Goal: Task Accomplishment & Management: Use online tool/utility

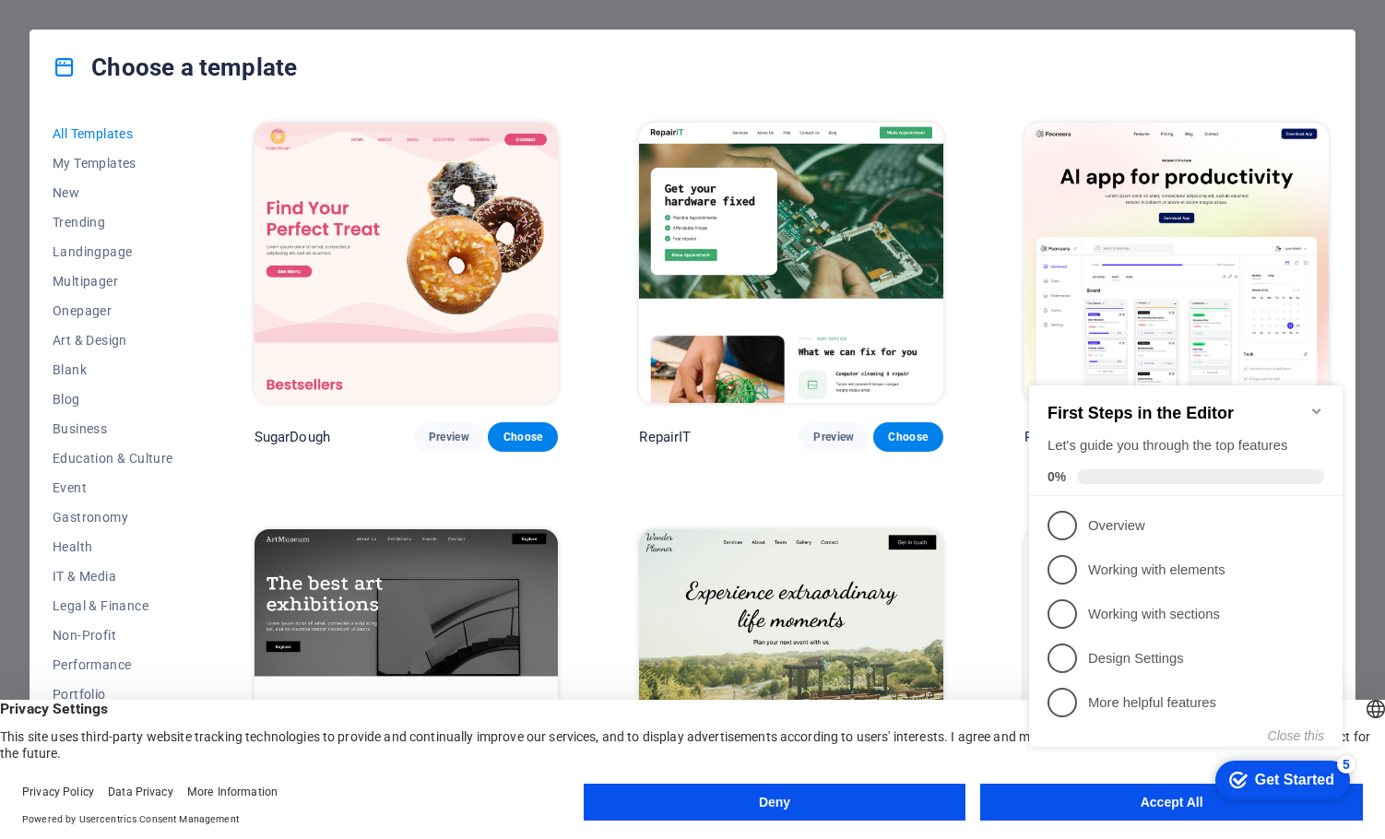
click at [1316, 408] on icon "Minimize checklist" at bounding box center [1316, 411] width 8 height 6
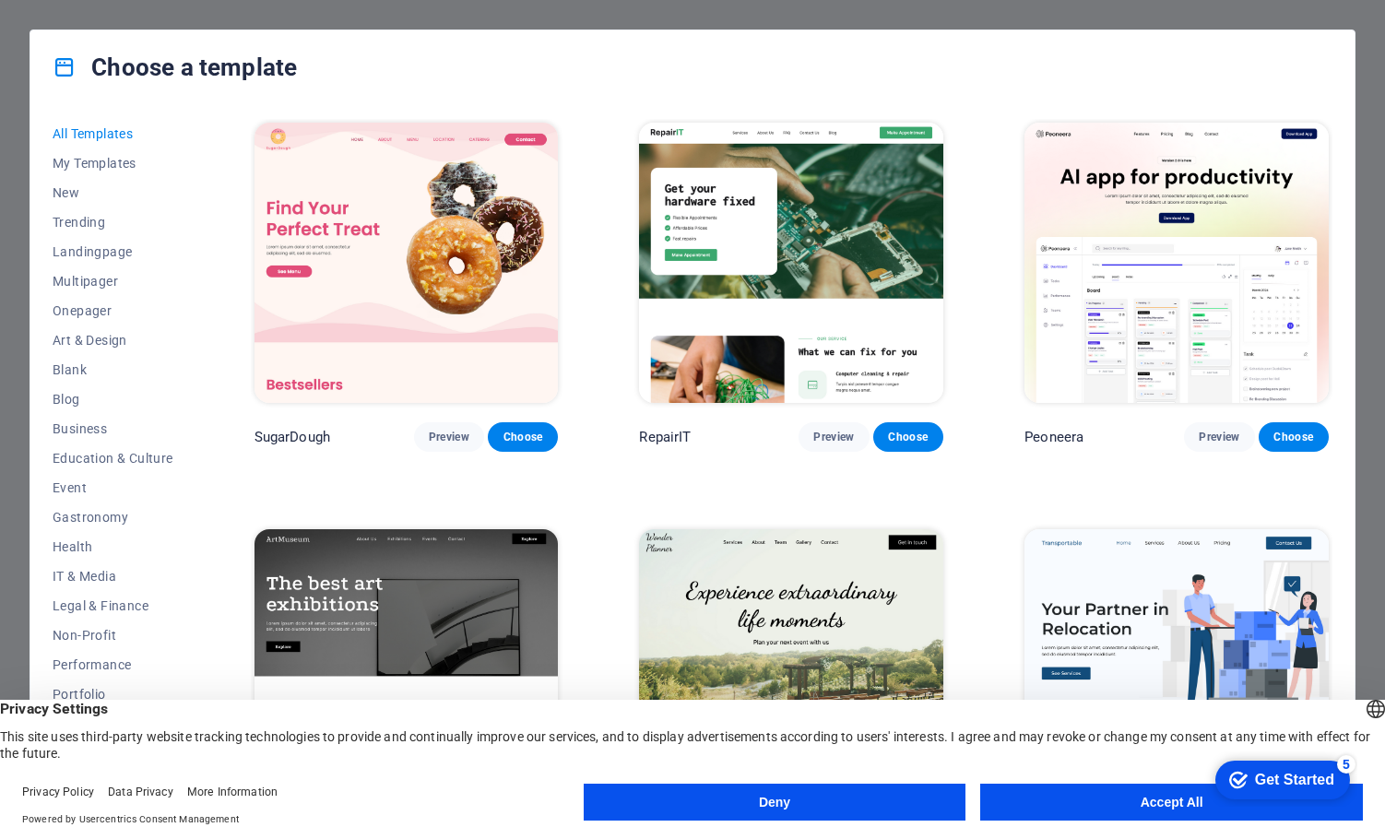
click at [719, 796] on button "Deny" at bounding box center [775, 802] width 383 height 37
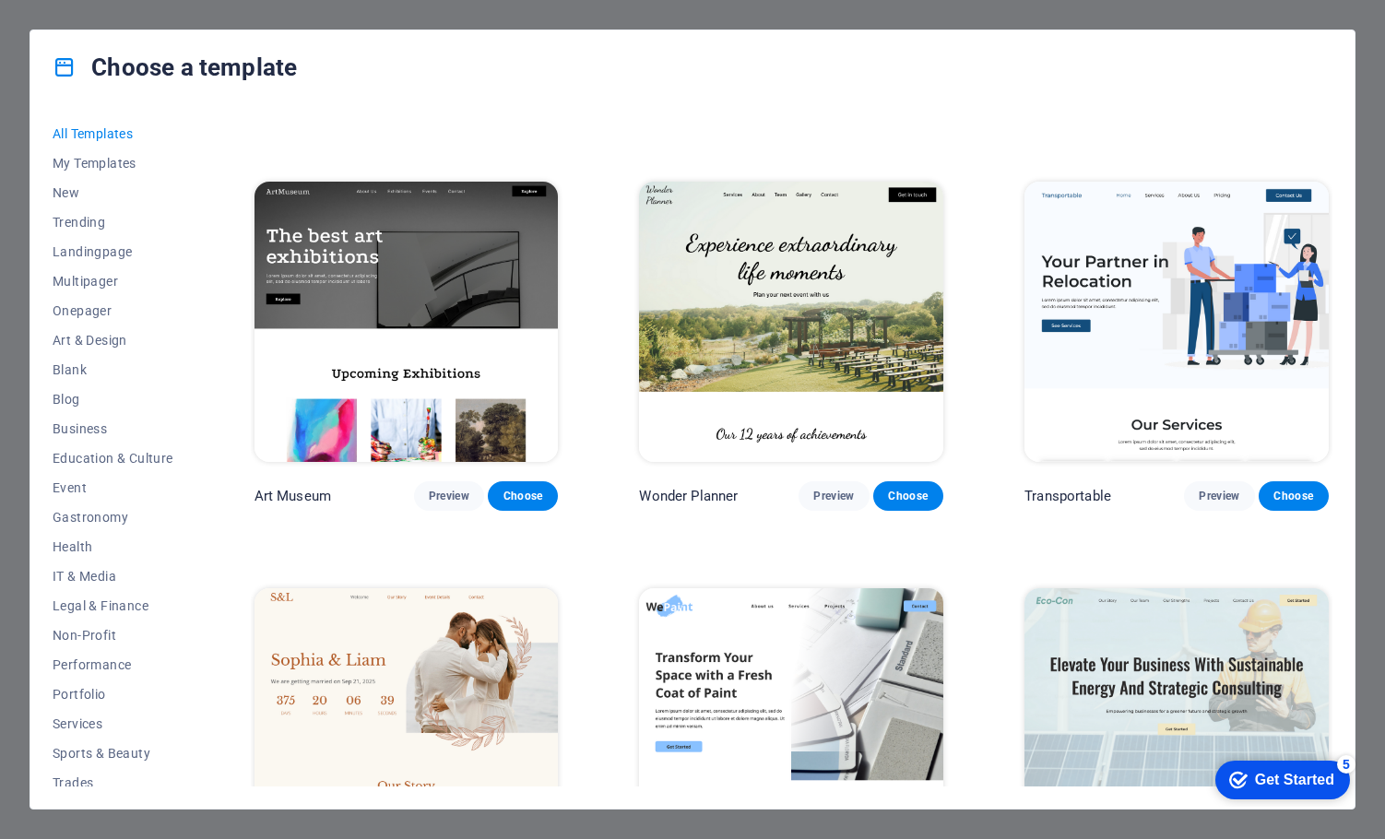
scroll to position [553, 0]
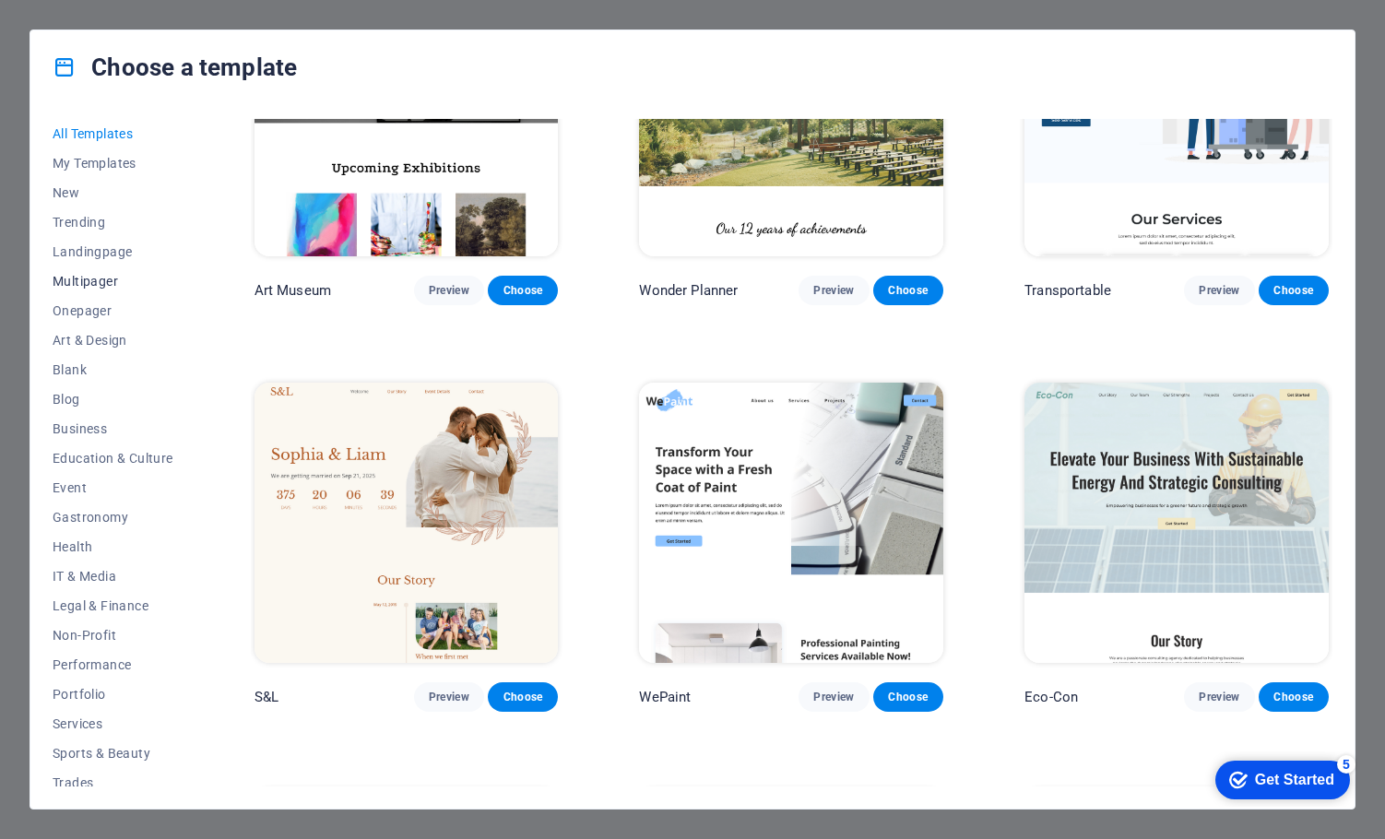
drag, startPoint x: 73, startPoint y: 191, endPoint x: 131, endPoint y: 285, distance: 110.5
click at [72, 191] on span "New" at bounding box center [113, 192] width 121 height 15
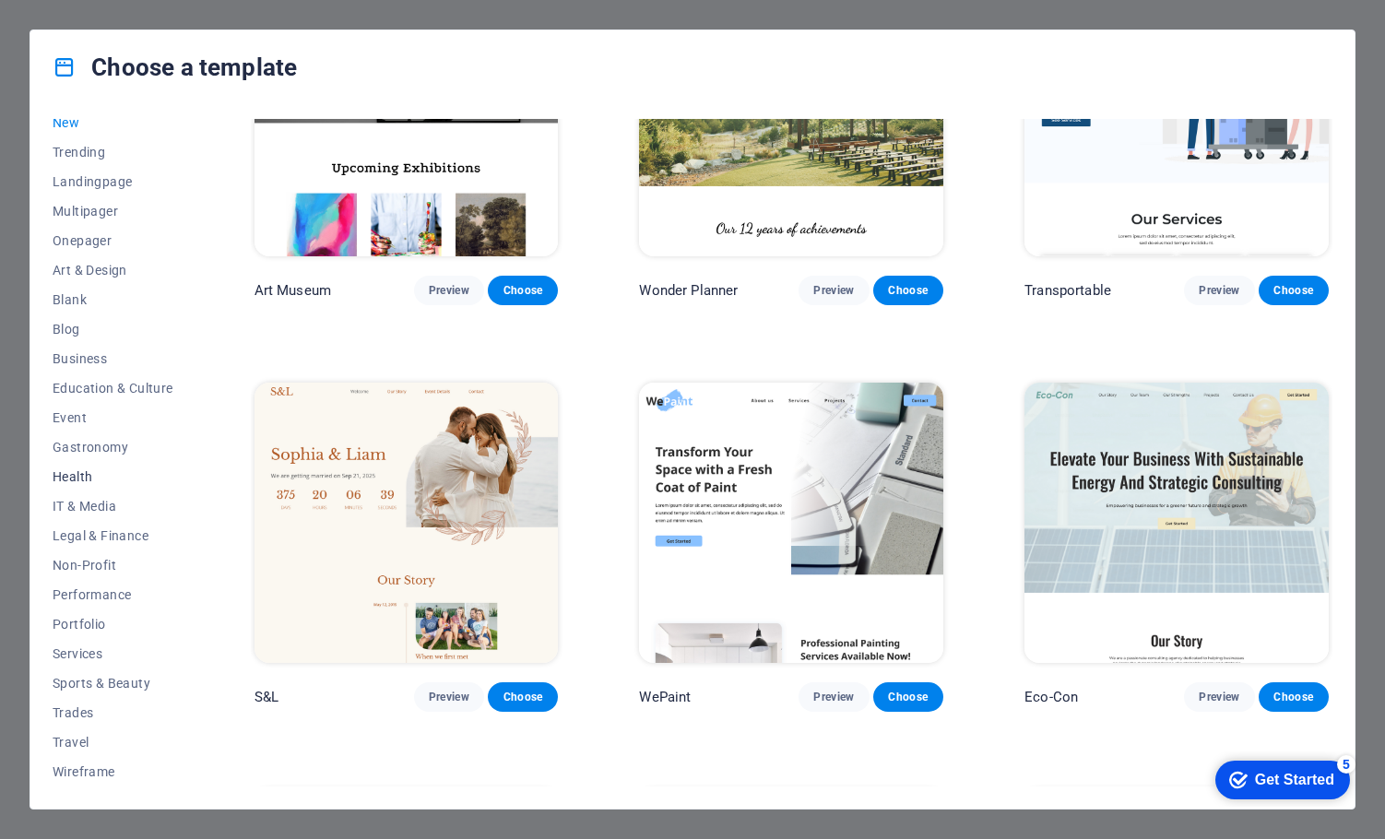
click at [83, 474] on span "Health" at bounding box center [113, 476] width 121 height 15
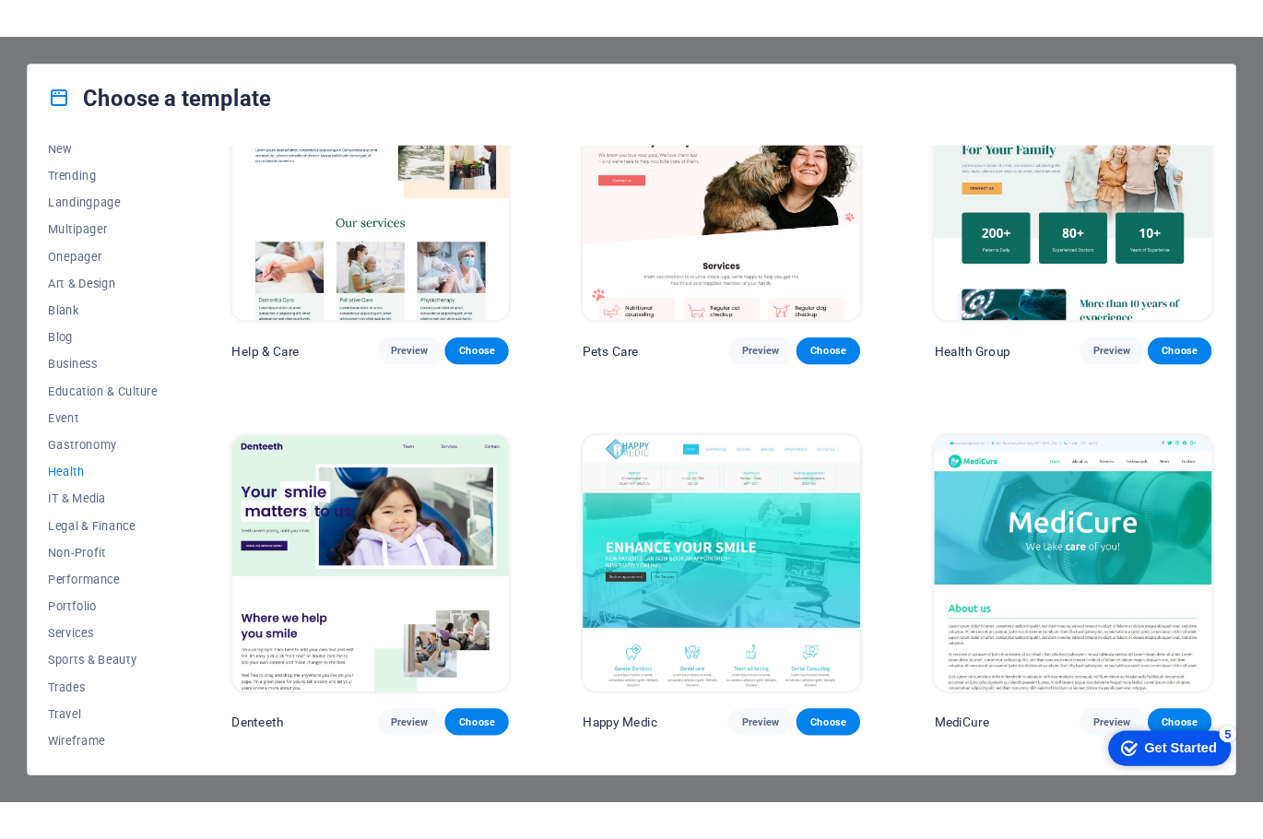
scroll to position [0, 0]
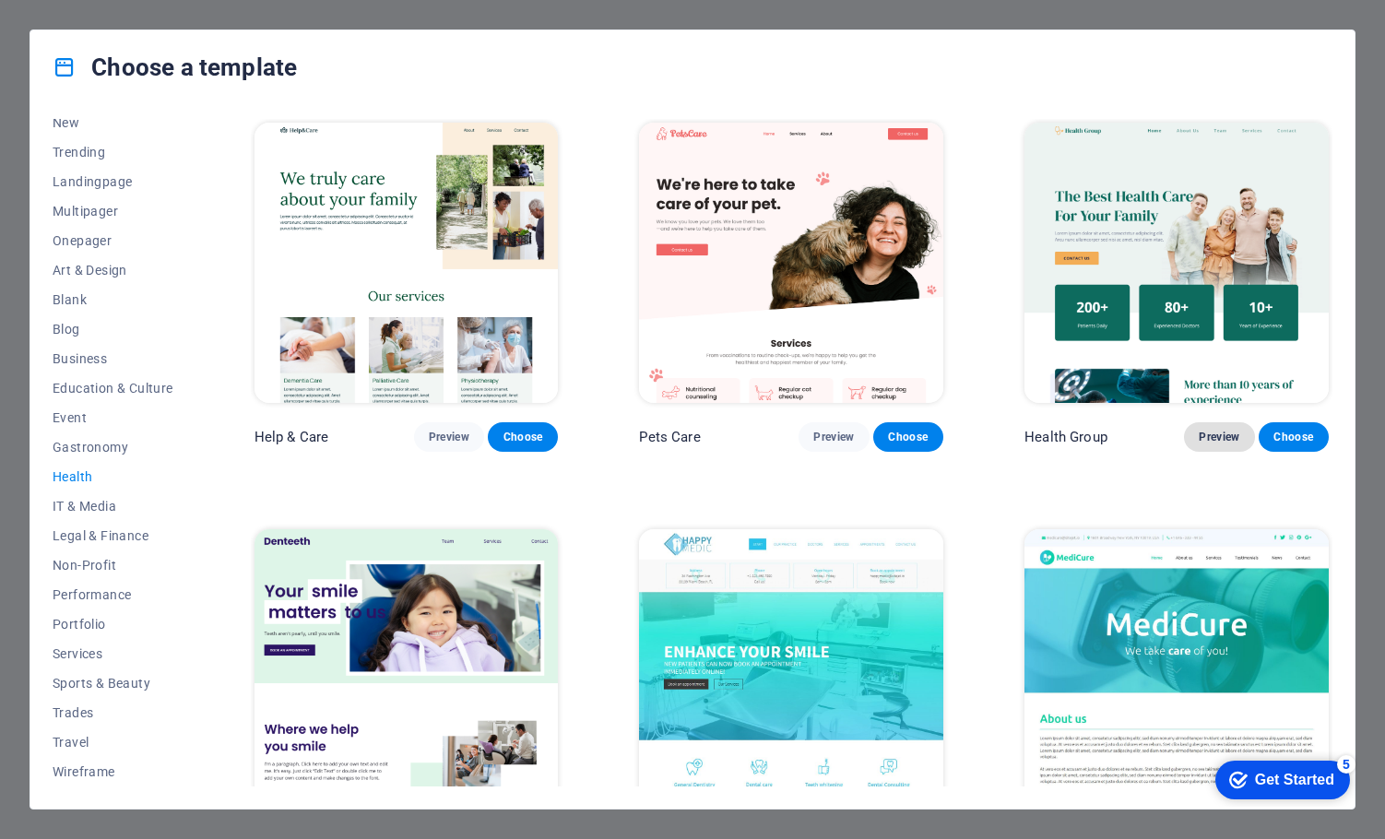
click at [1199, 434] on span "Preview" at bounding box center [1218, 437] width 41 height 15
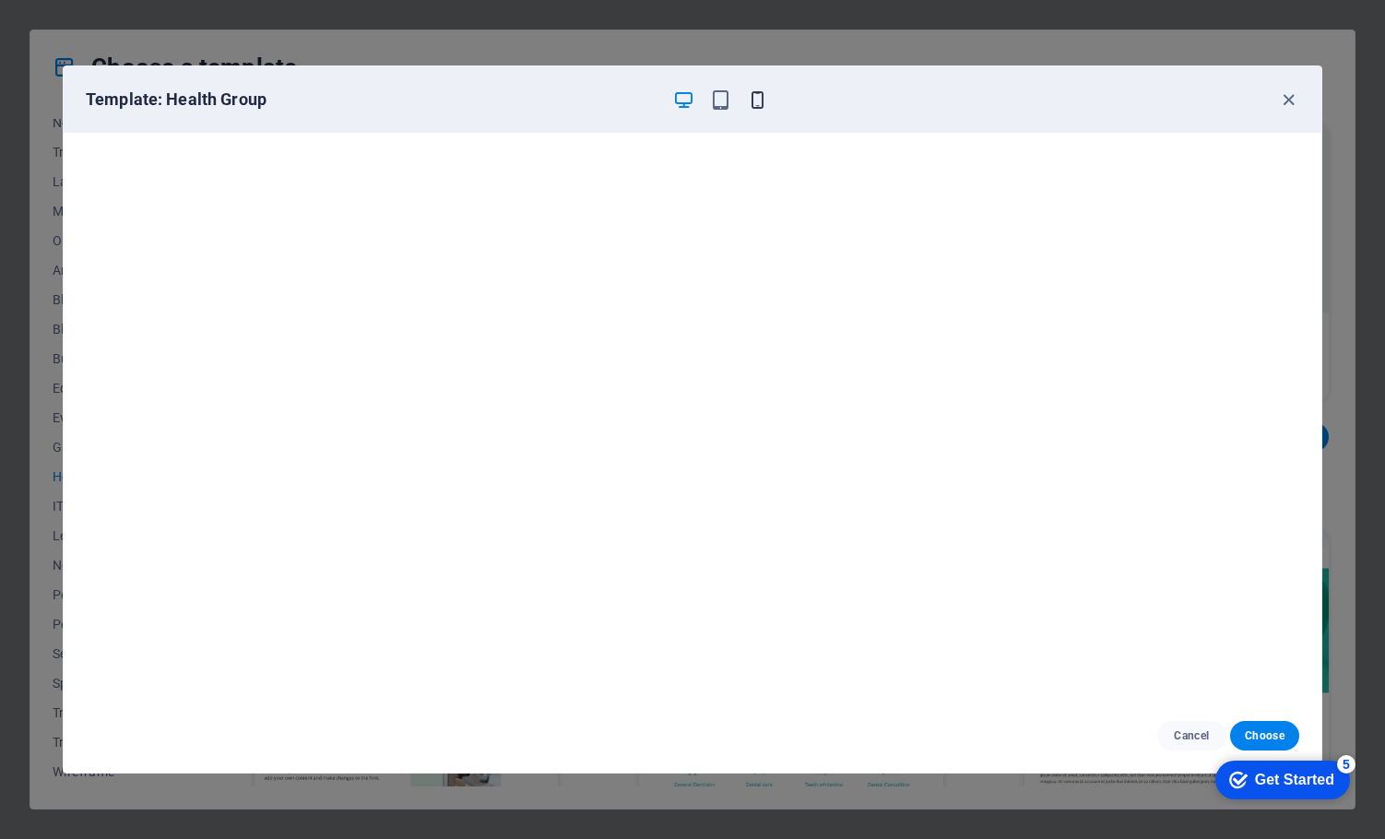
click at [760, 99] on icon "button" at bounding box center [757, 99] width 21 height 21
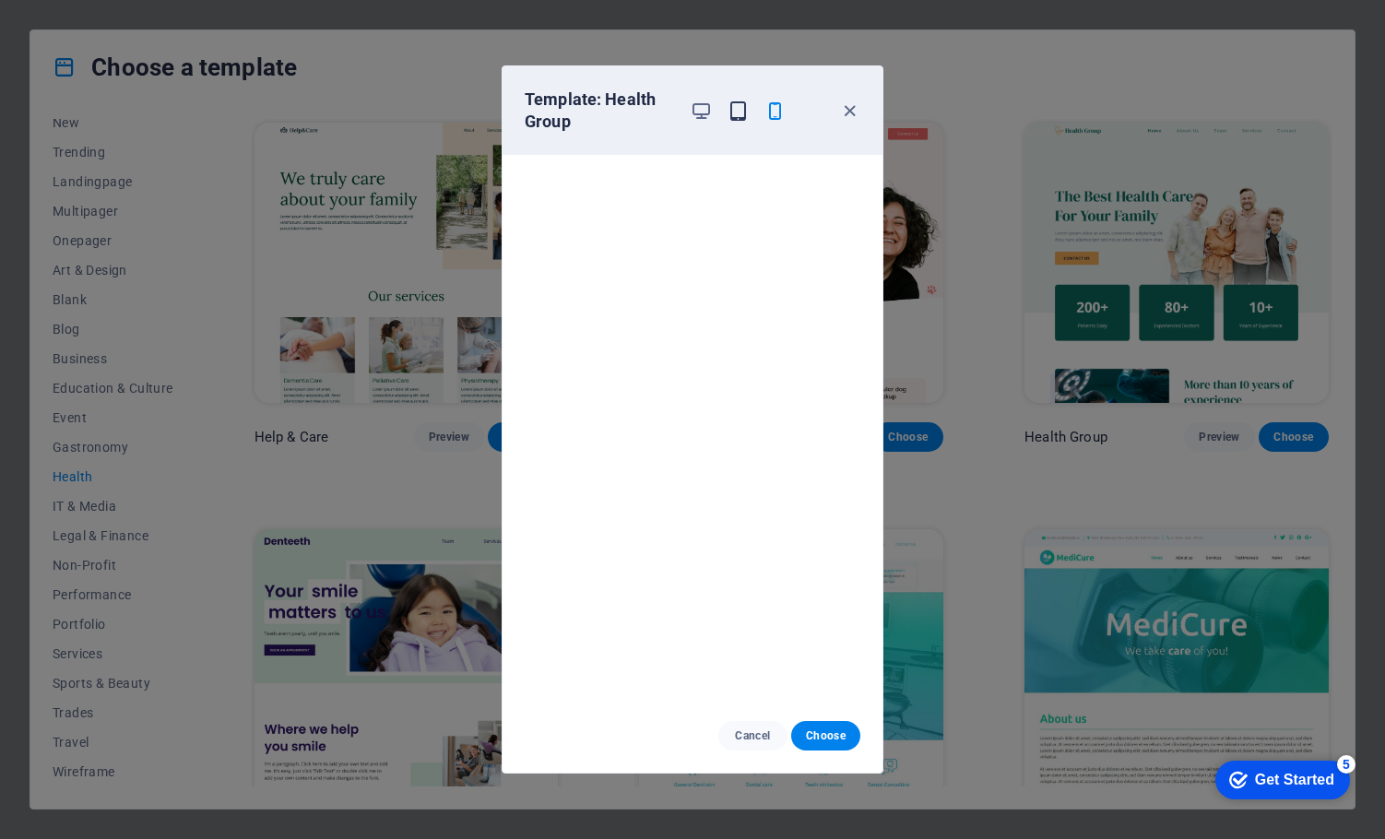
click at [735, 110] on icon "button" at bounding box center [737, 110] width 21 height 21
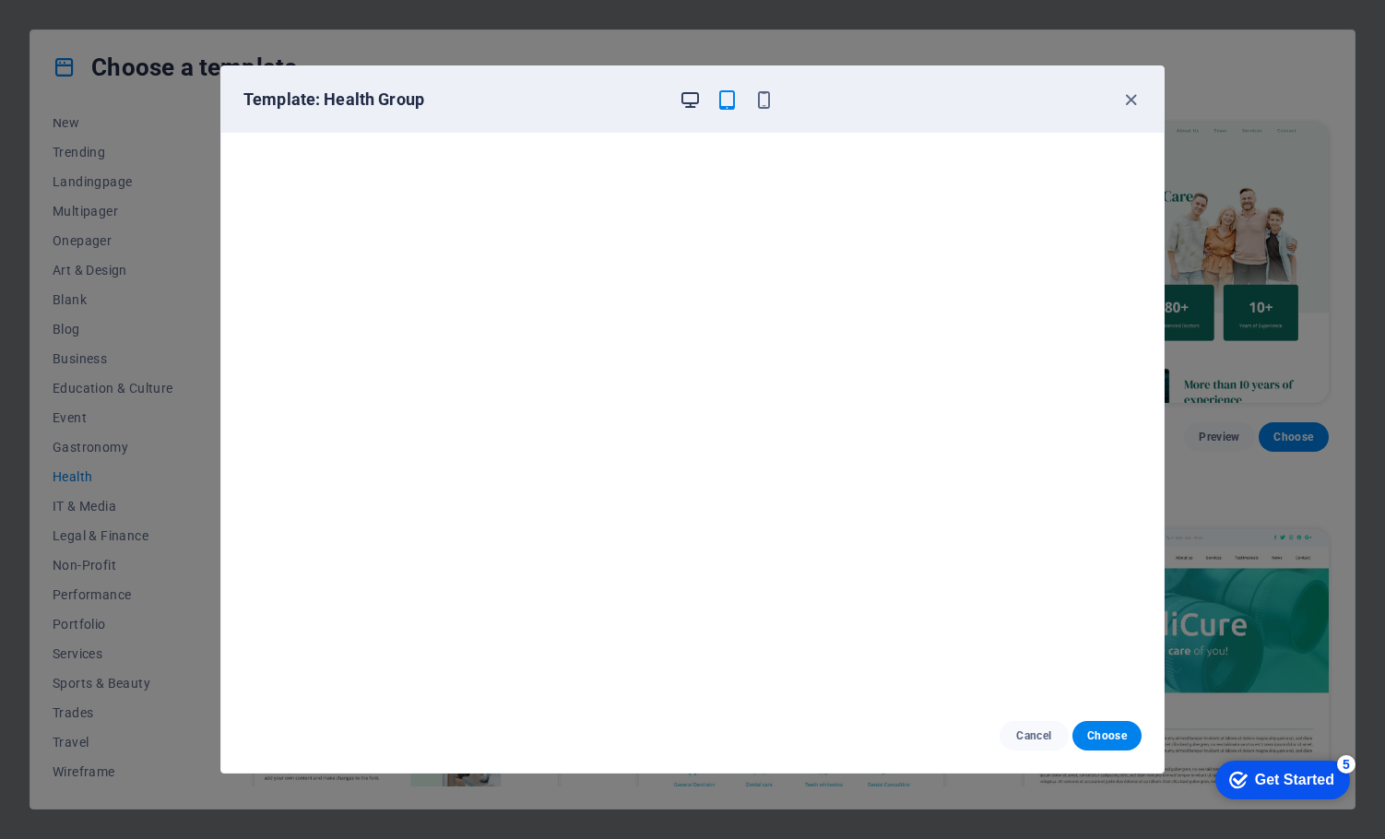
click at [694, 105] on icon "button" at bounding box center [689, 99] width 21 height 21
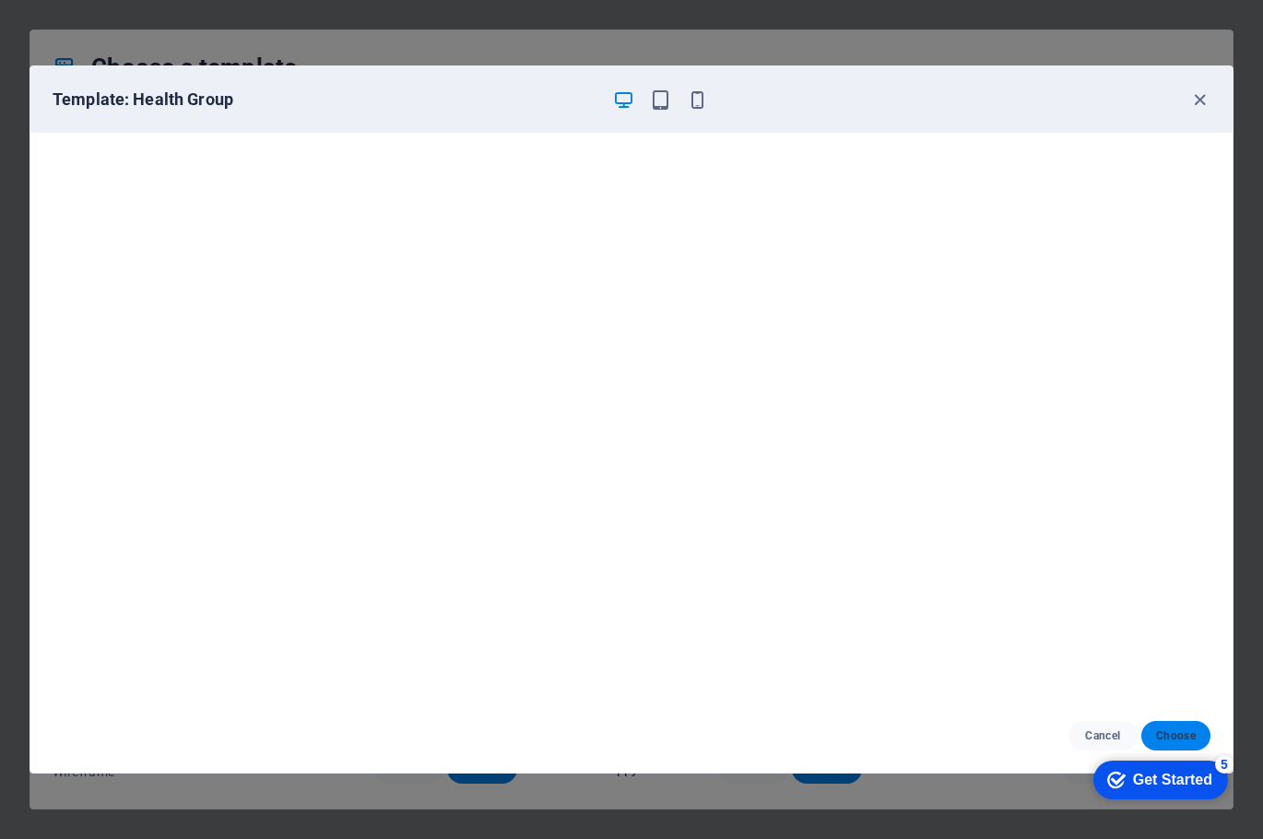
click at [1186, 732] on span "Choose" at bounding box center [1176, 735] width 40 height 15
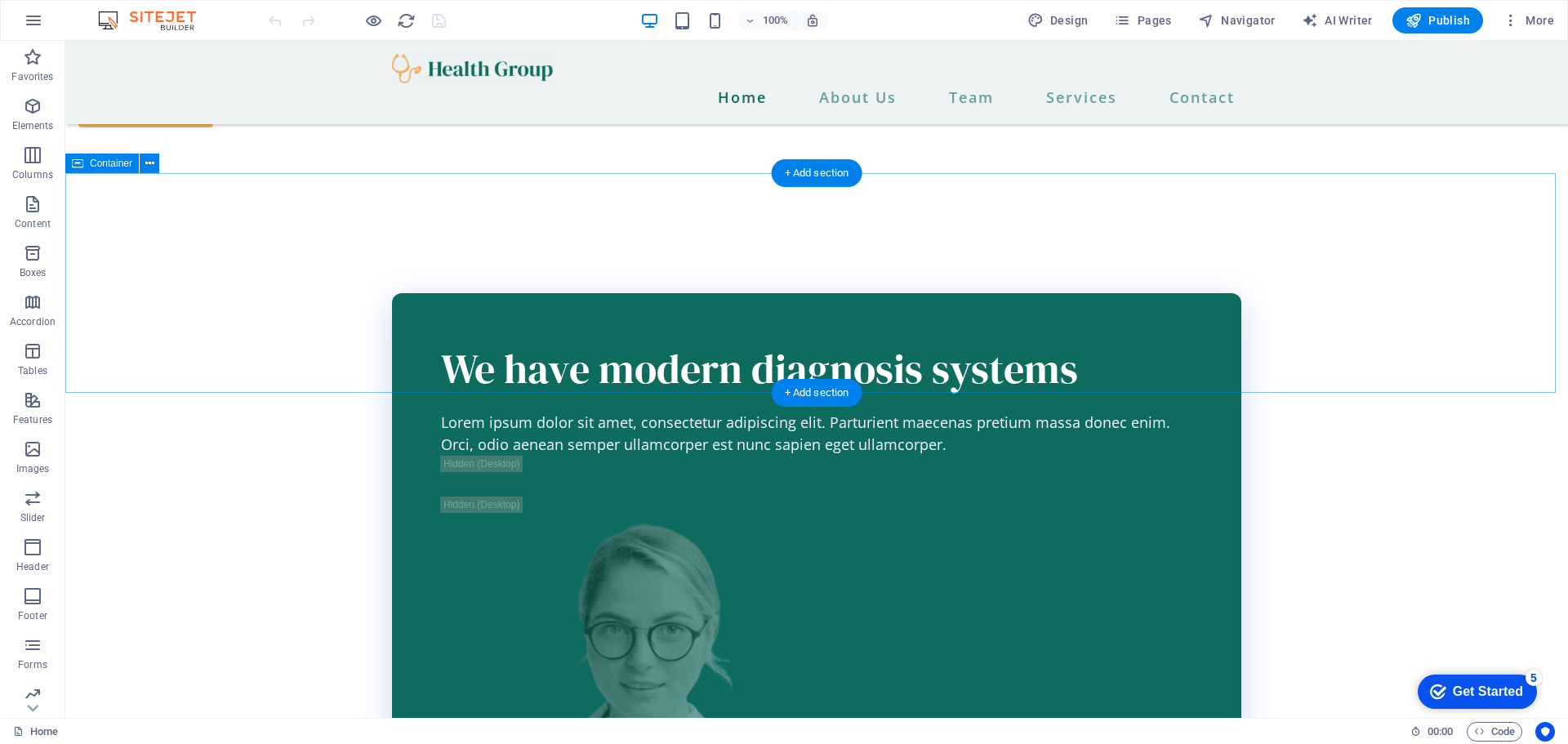
scroll to position [2286, 0]
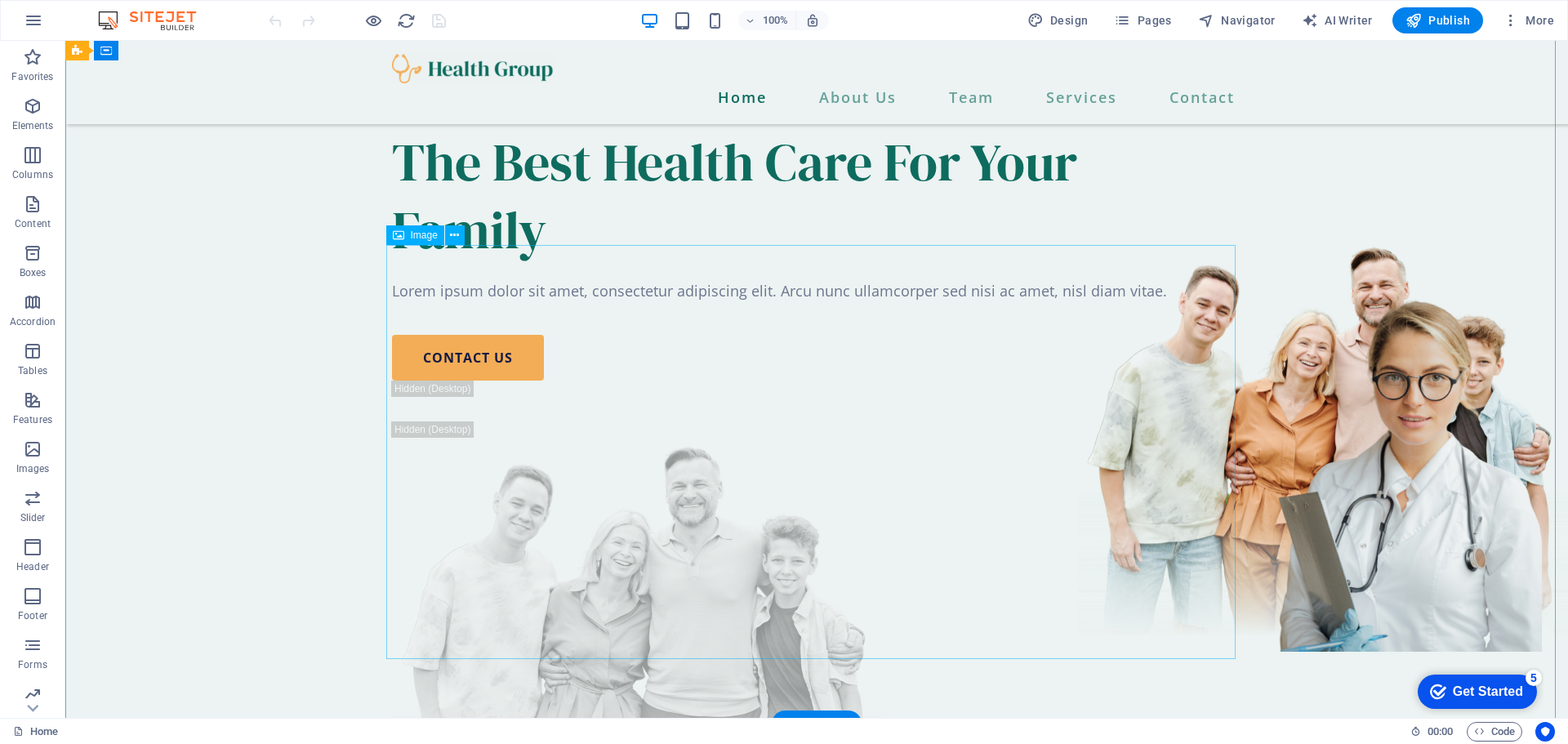
scroll to position [0, 0]
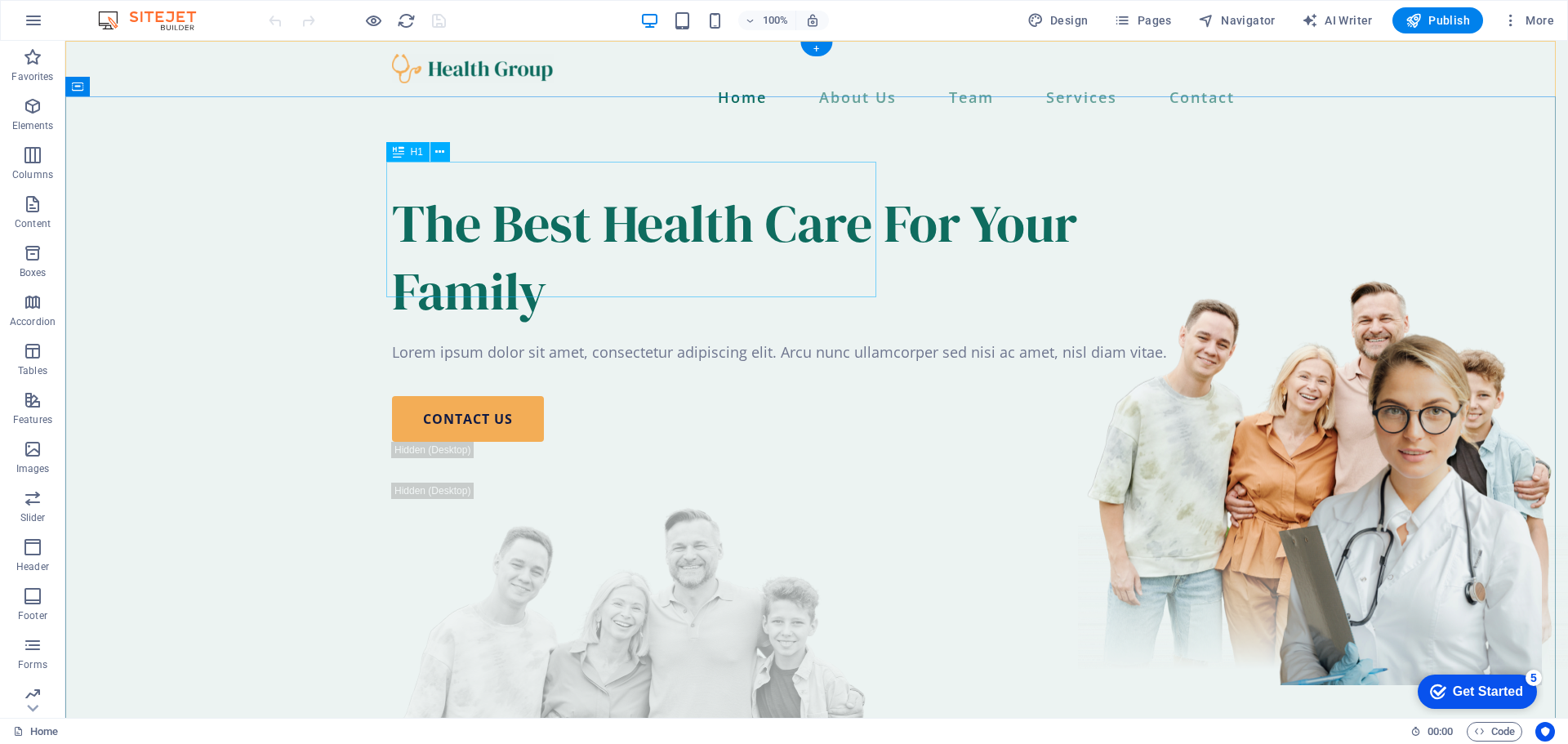
click at [657, 280] on div "The Best Health Care For Your Family" at bounding box center [816, 257] width 850 height 136
click at [463, 195] on div "The Best Health Care For Your Family" at bounding box center [816, 257] width 850 height 136
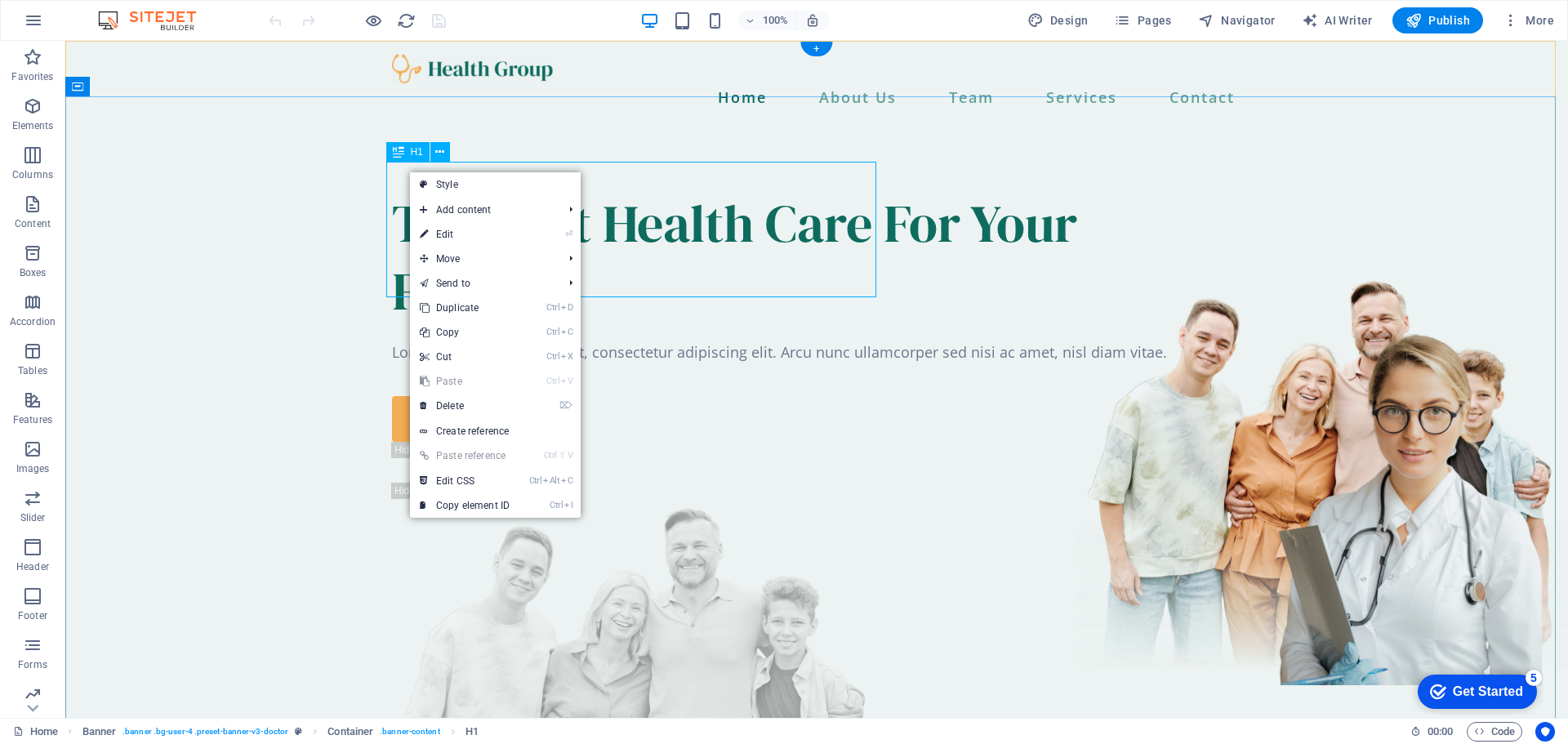
click at [408, 190] on div "The Best Health Care For Your Family" at bounding box center [816, 257] width 850 height 136
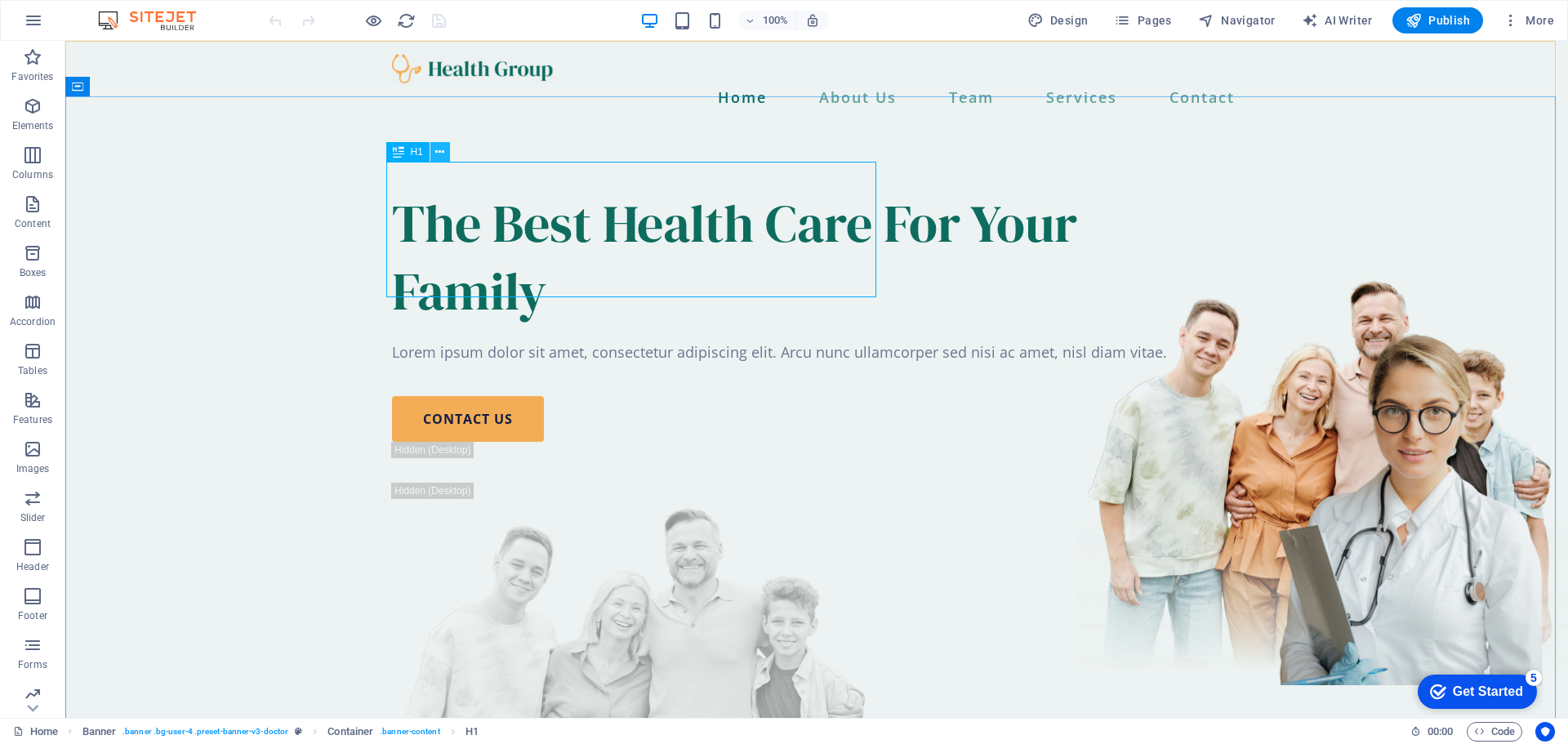
click at [435, 149] on icon at bounding box center [439, 151] width 9 height 17
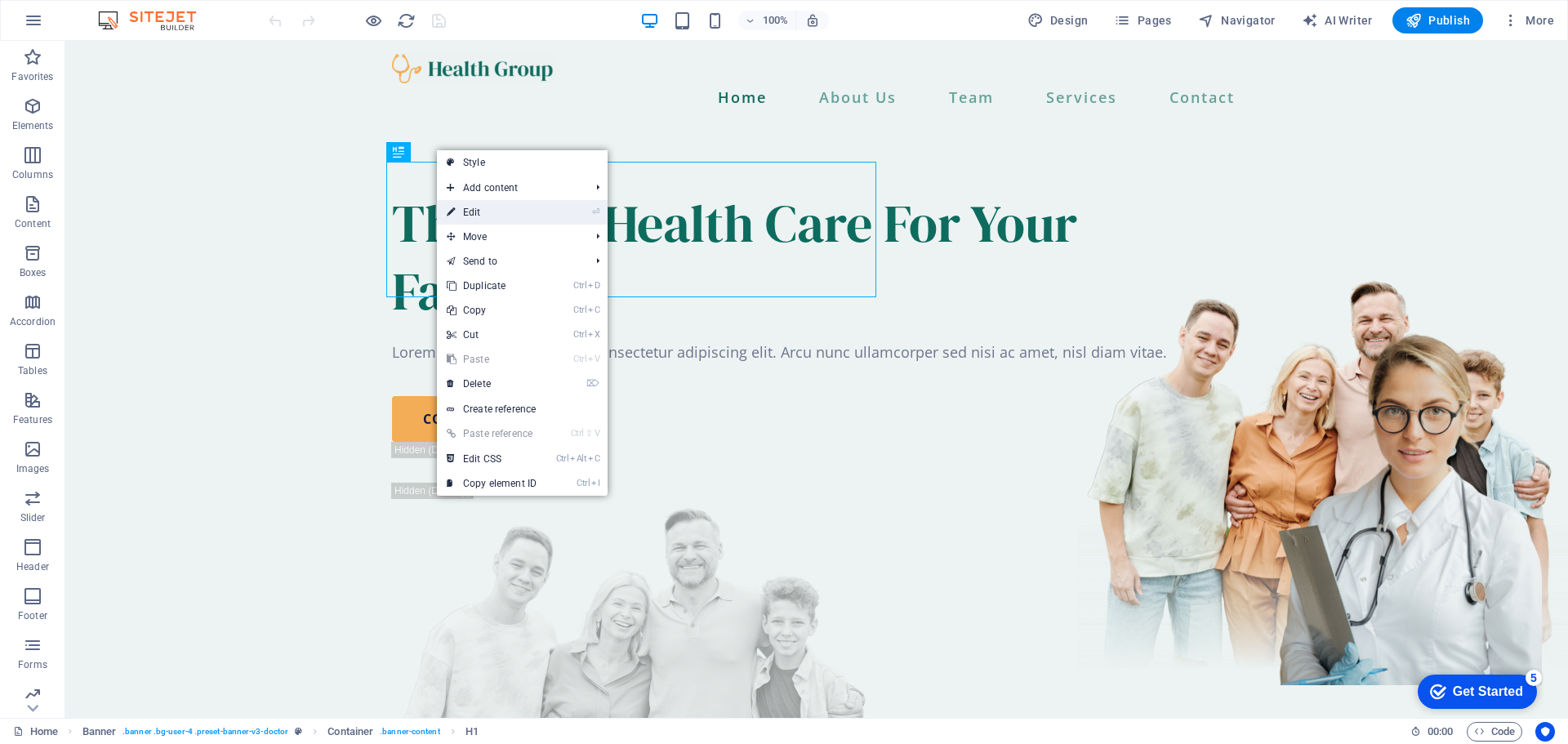
click at [470, 202] on link "⏎ Edit" at bounding box center [492, 213] width 110 height 25
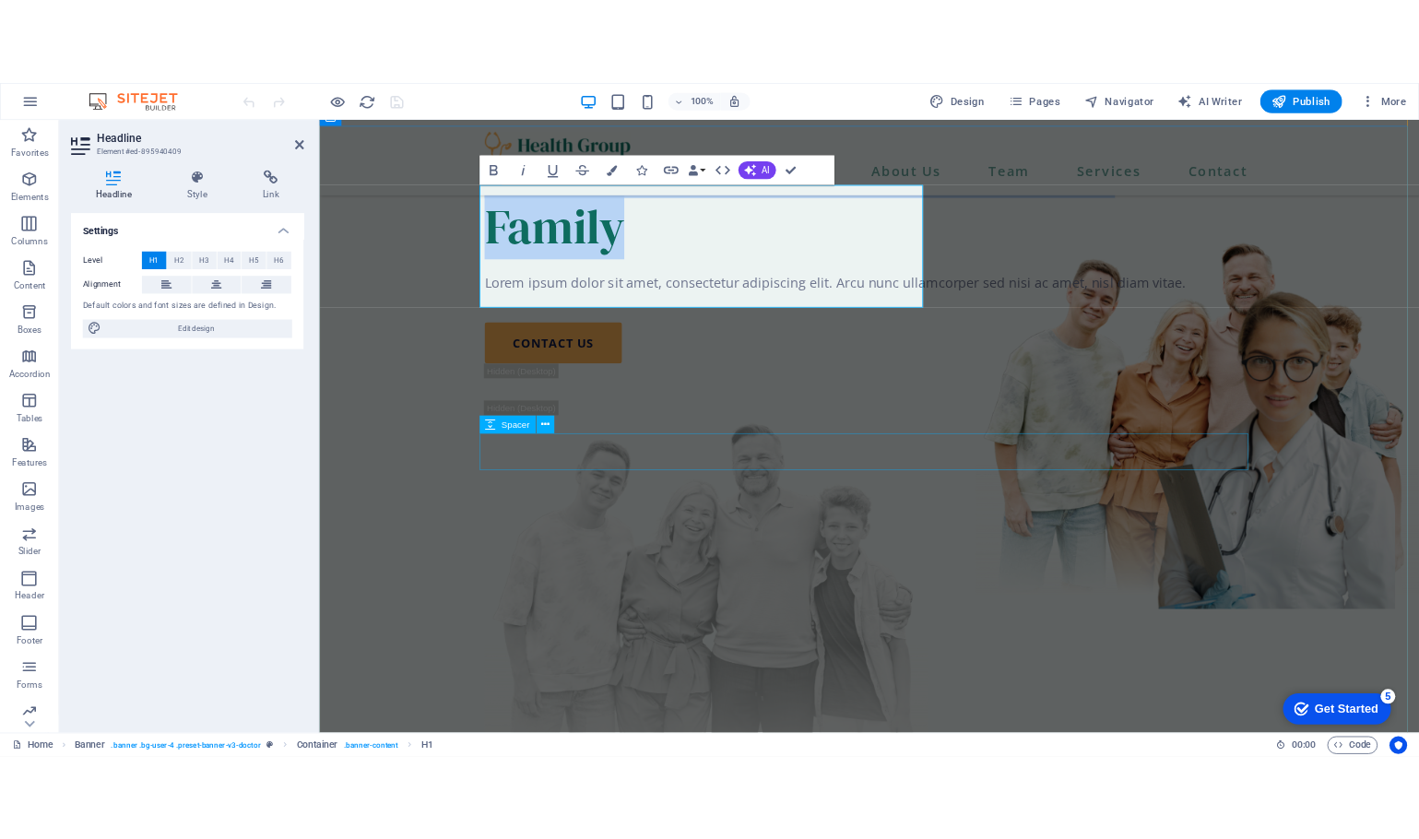
scroll to position [277, 0]
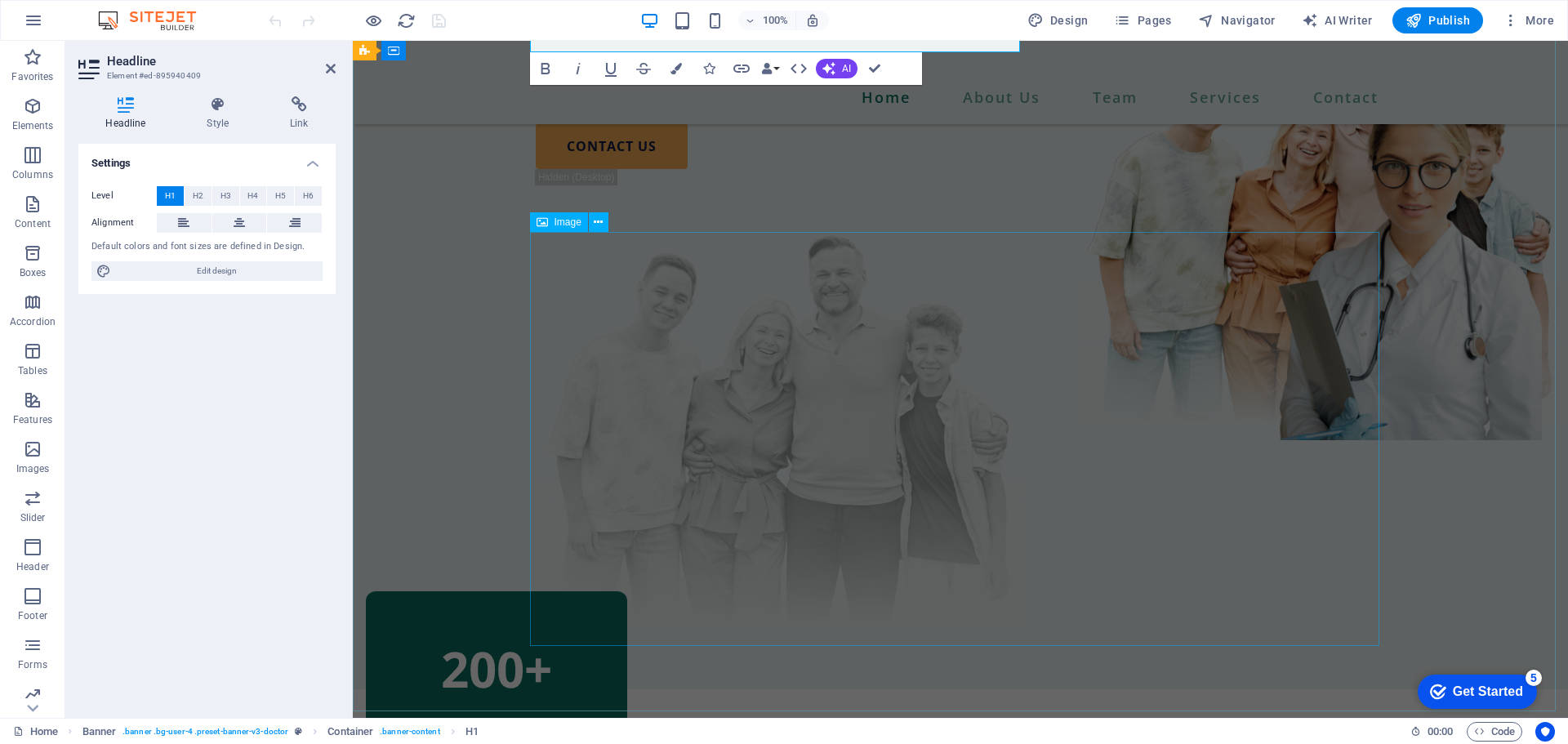
click at [857, 415] on figure at bounding box center [960, 416] width 850 height 414
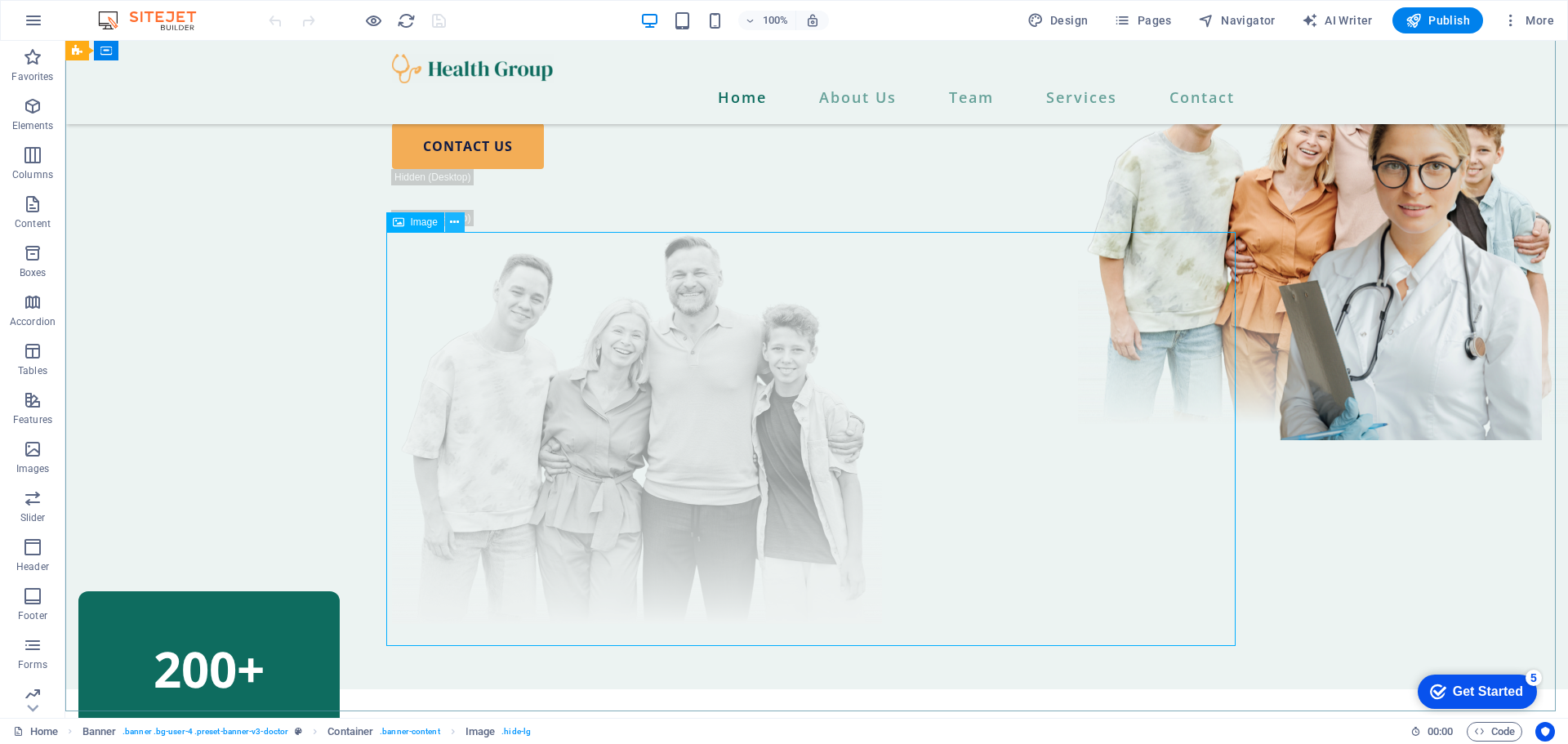
click at [454, 220] on icon at bounding box center [454, 222] width 9 height 17
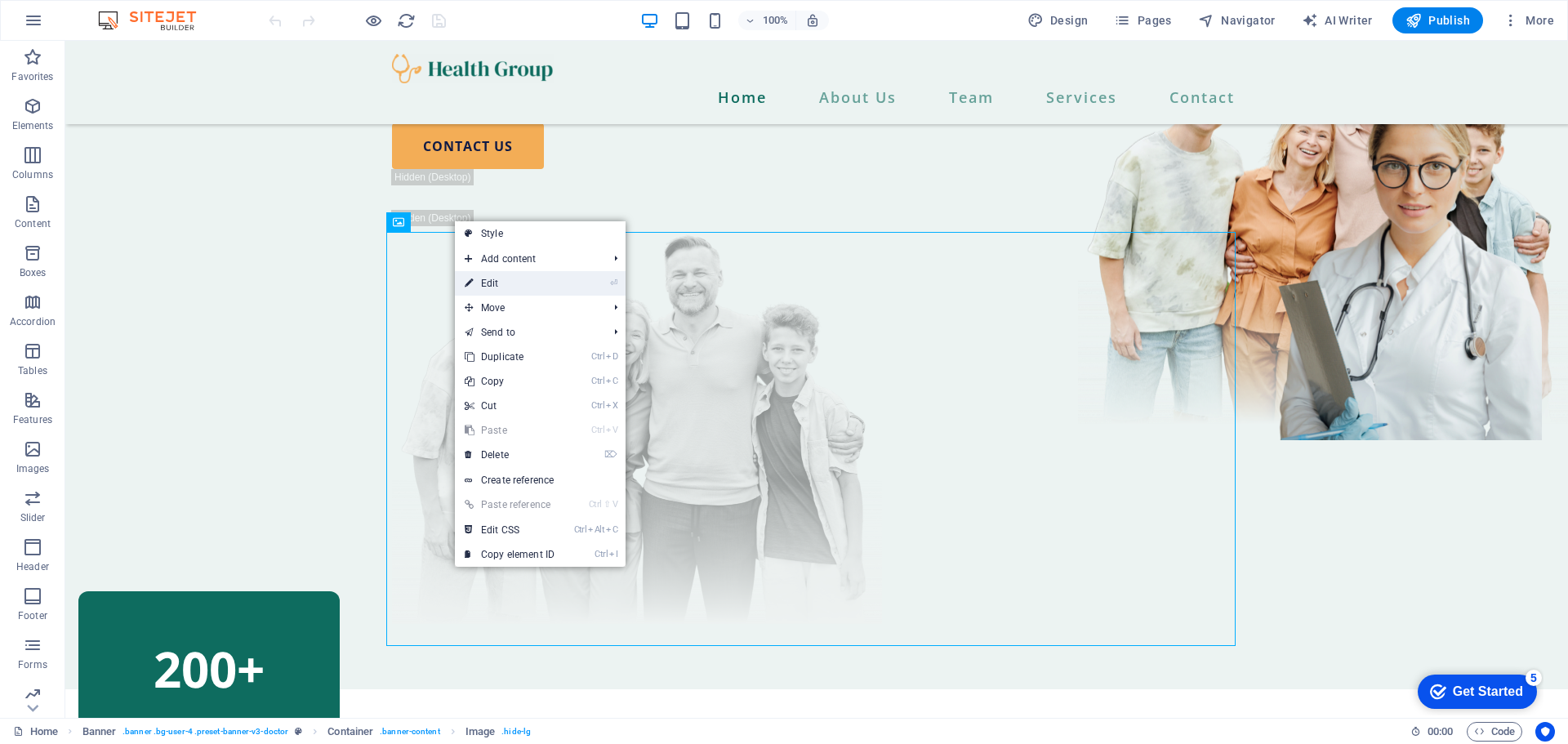
click at [490, 281] on link "⏎ Edit" at bounding box center [509, 283] width 110 height 25
select select "px"
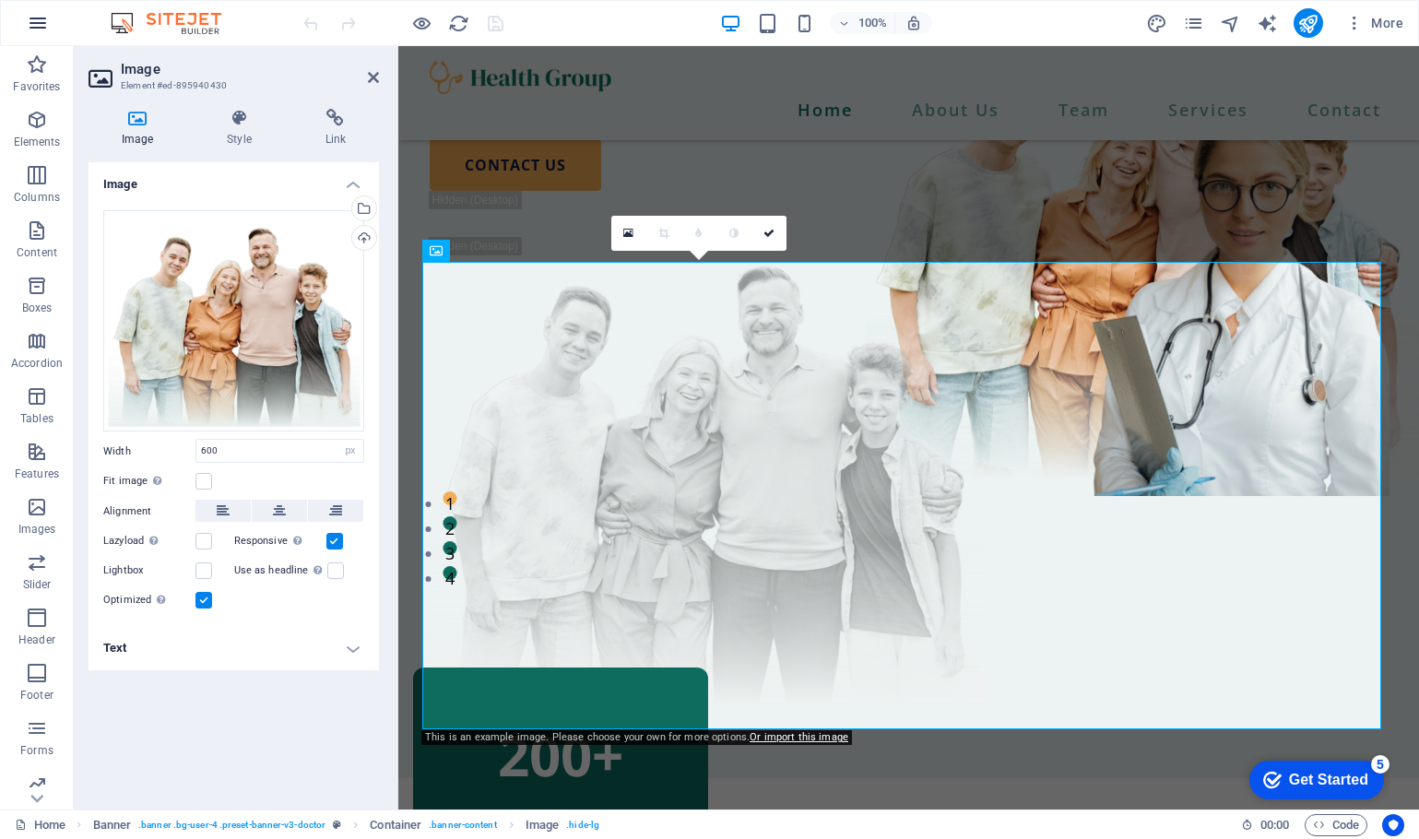
click at [46, 21] on icon "button" at bounding box center [38, 23] width 22 height 22
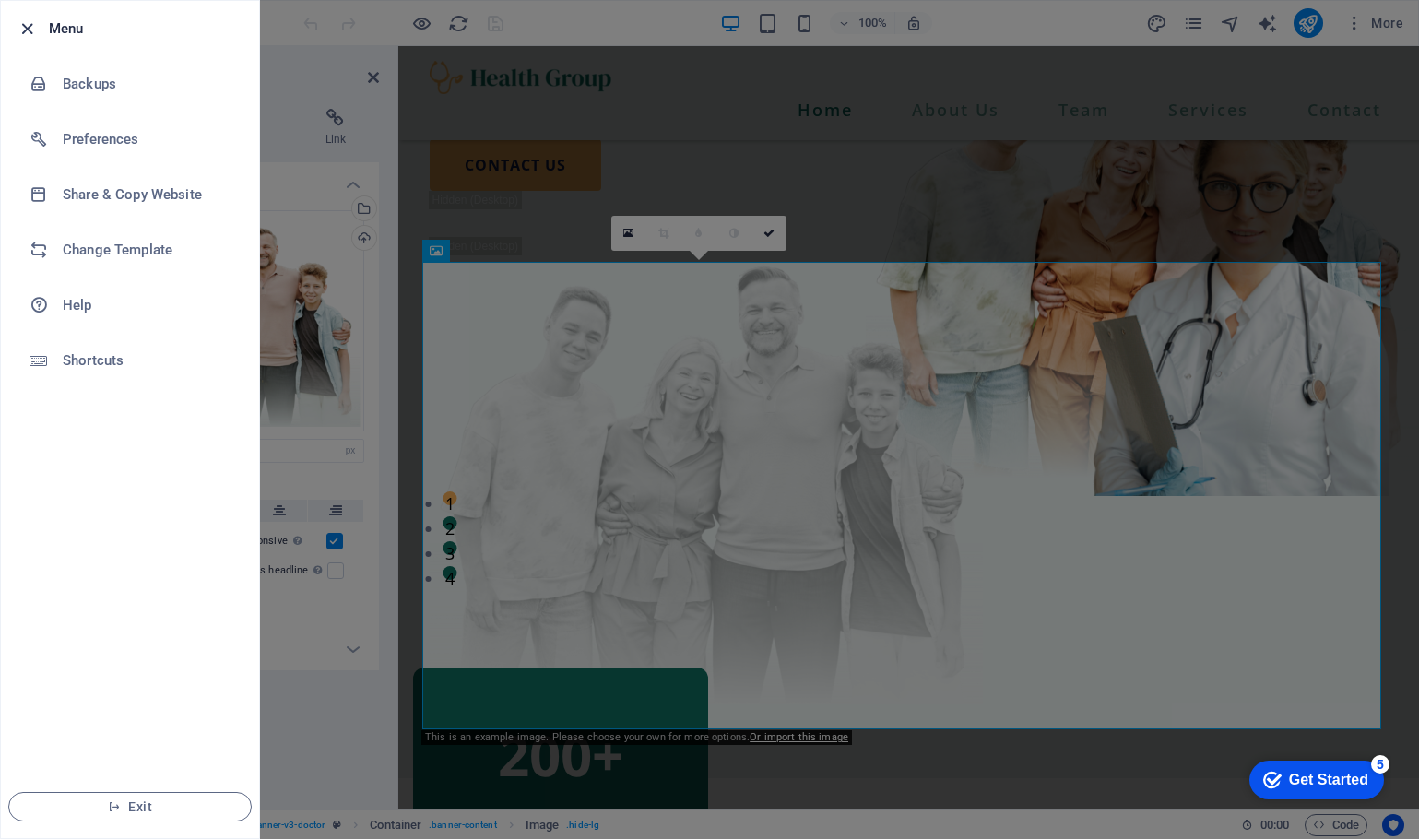
click at [24, 27] on icon "button" at bounding box center [27, 28] width 21 height 21
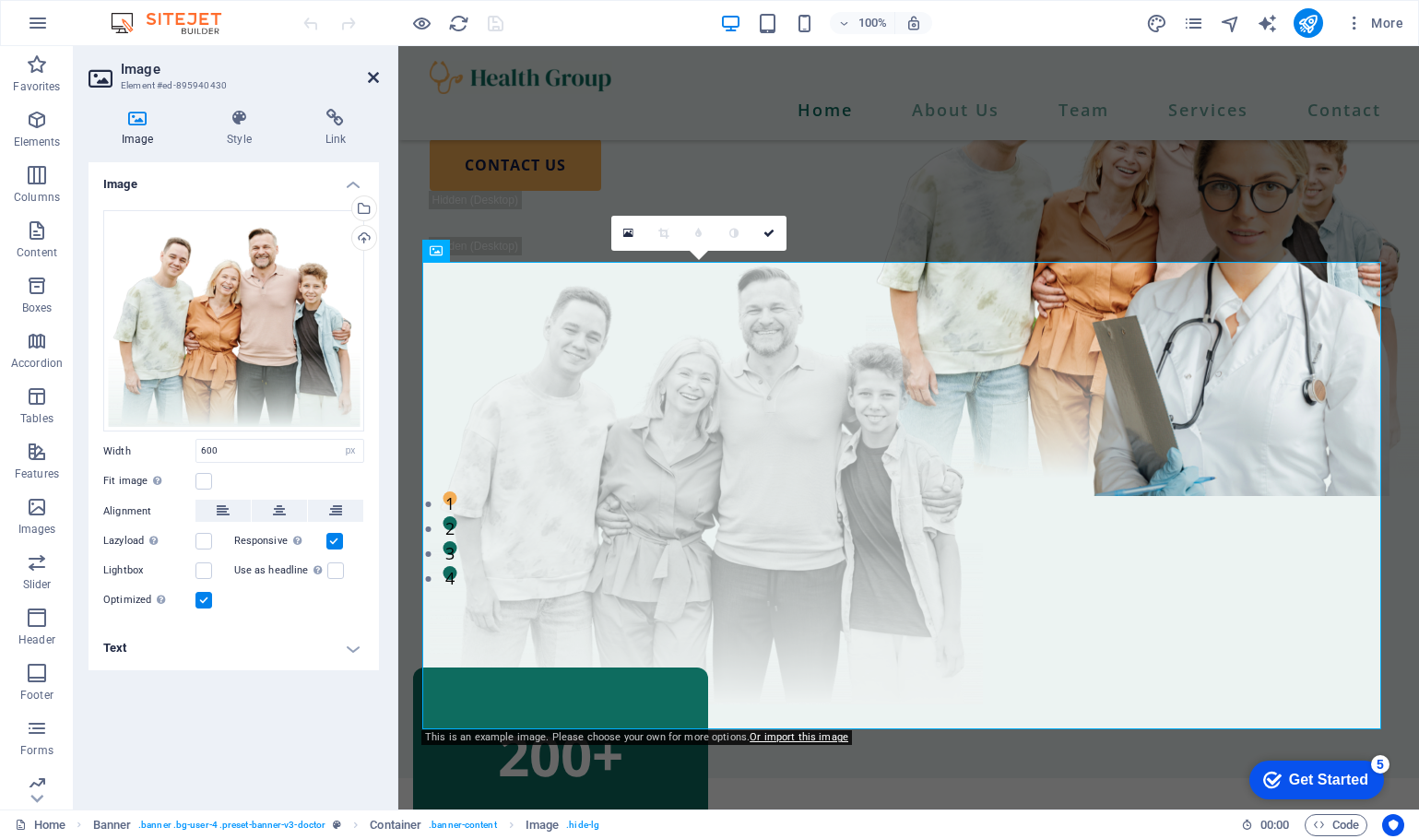
click at [378, 78] on icon at bounding box center [373, 77] width 11 height 15
